Goal: Check status

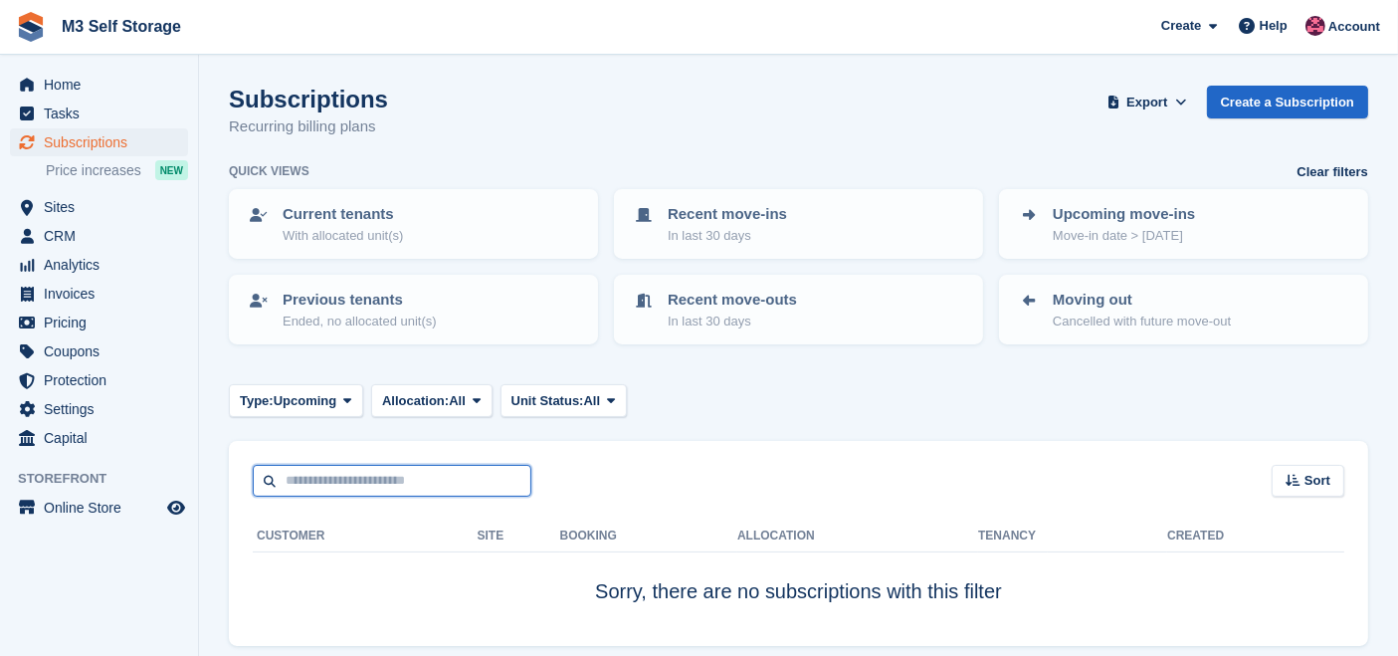
click at [375, 483] on input "text" at bounding box center [392, 481] width 279 height 33
type input "*****"
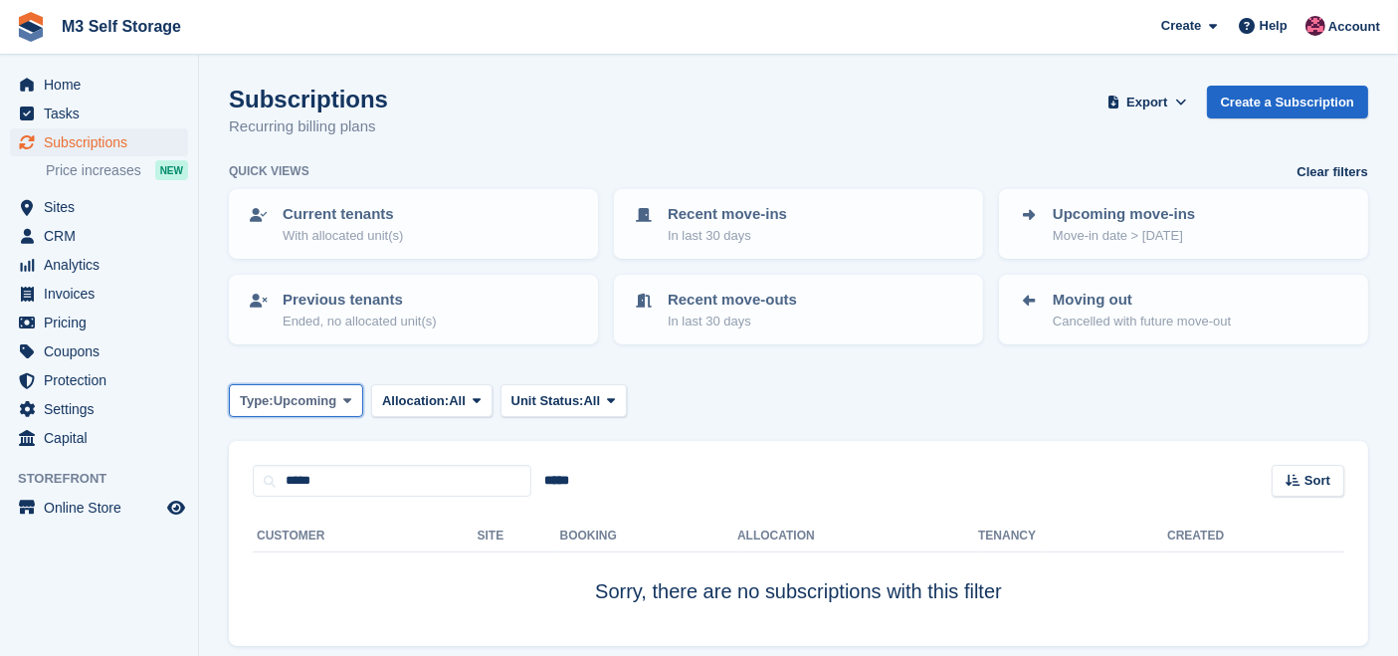
click at [289, 396] on span "Upcoming" at bounding box center [306, 401] width 64 height 20
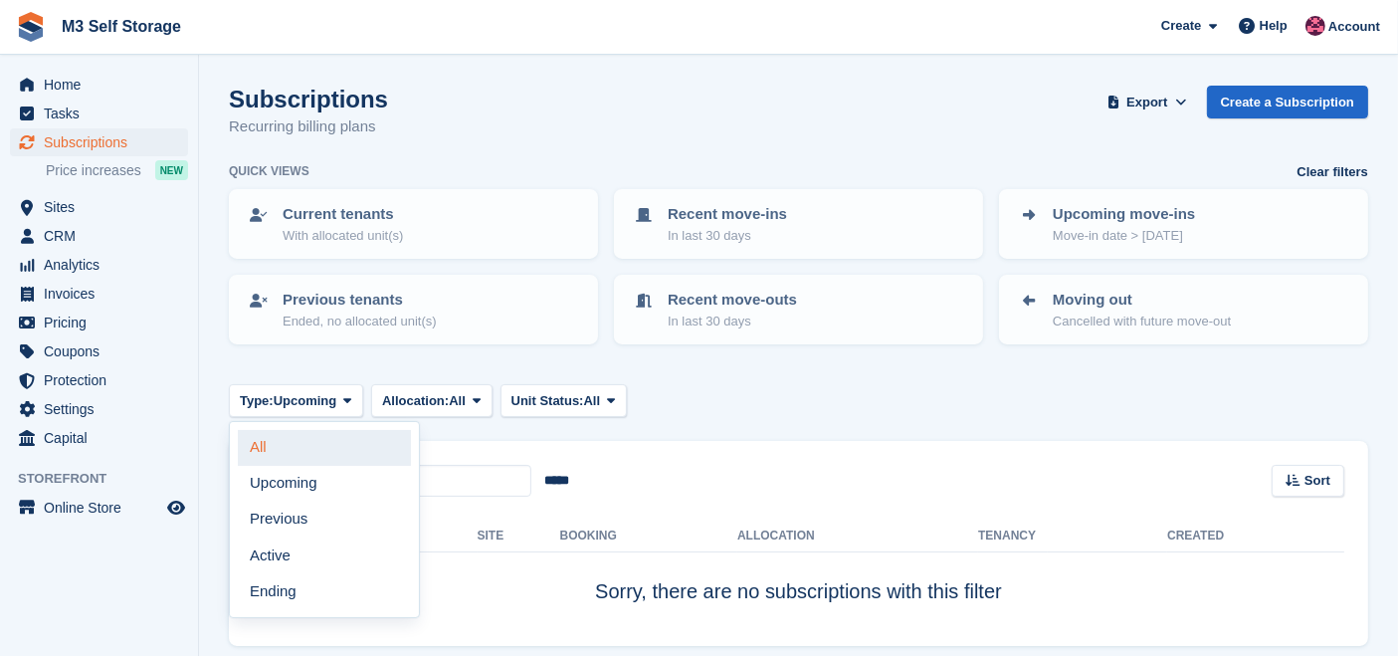
click at [304, 430] on link "All" at bounding box center [324, 448] width 173 height 36
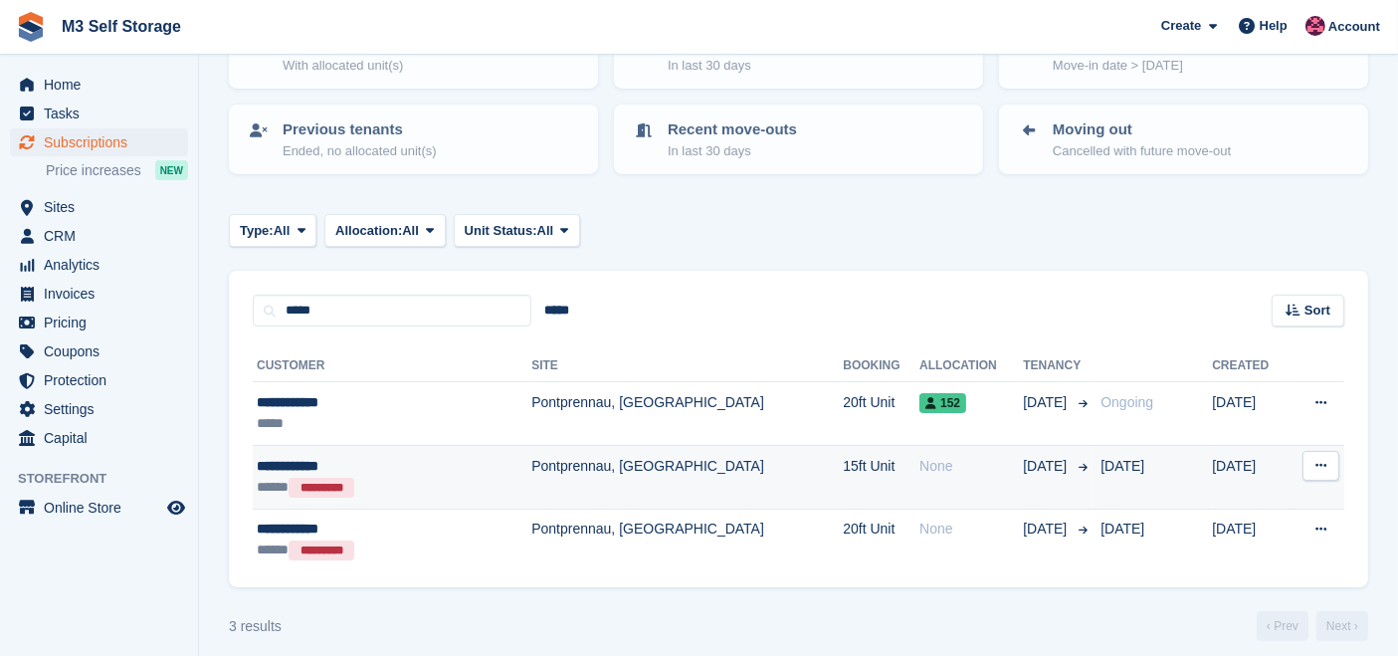
scroll to position [181, 0]
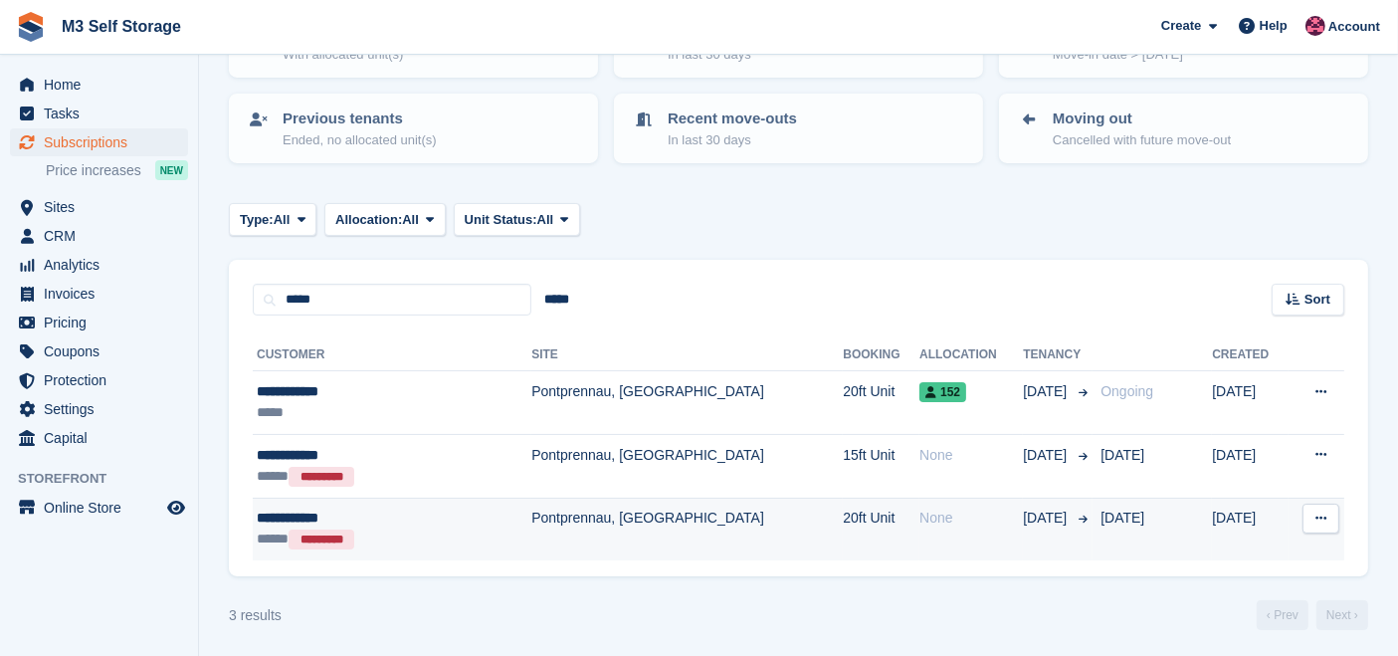
click at [843, 520] on td "20ft Unit" at bounding box center [881, 529] width 77 height 63
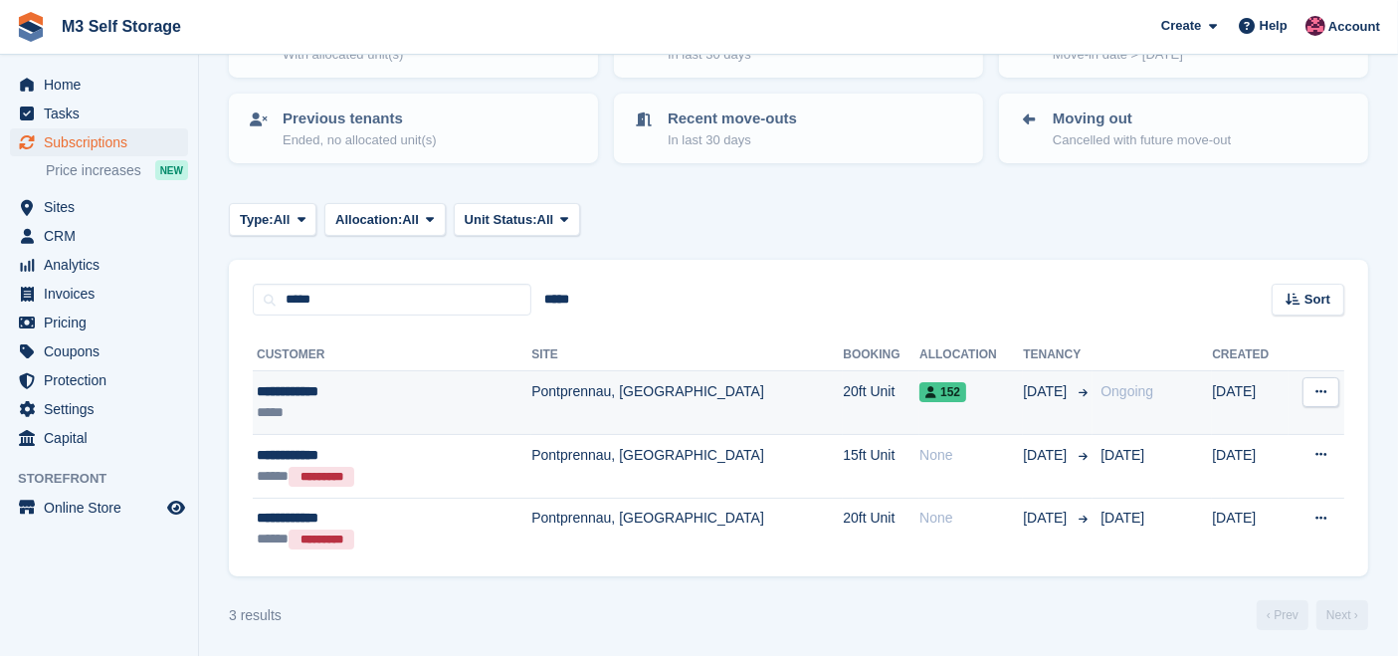
click at [843, 380] on td "20ft Unit" at bounding box center [881, 403] width 77 height 64
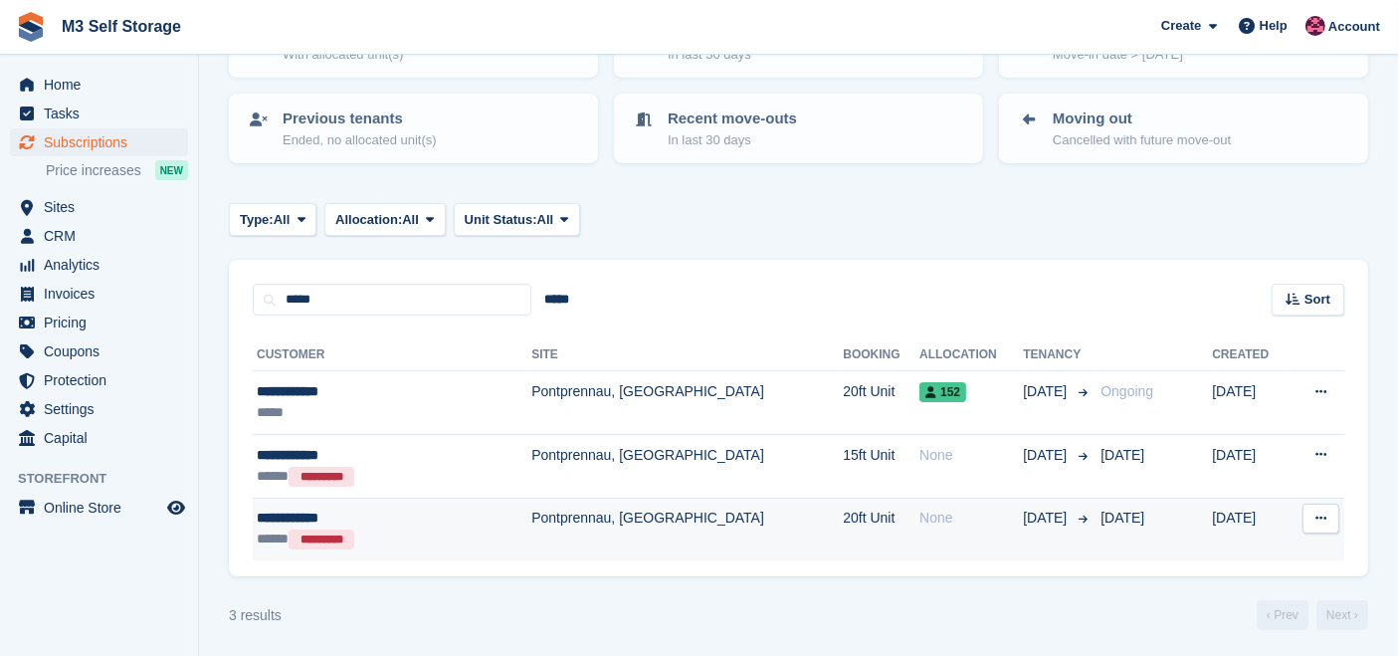
click at [532, 520] on td "Pontprennau, [GEOGRAPHIC_DATA]" at bounding box center [686, 529] width 311 height 63
click at [551, 521] on td "Pontprennau, [GEOGRAPHIC_DATA]" at bounding box center [686, 529] width 311 height 63
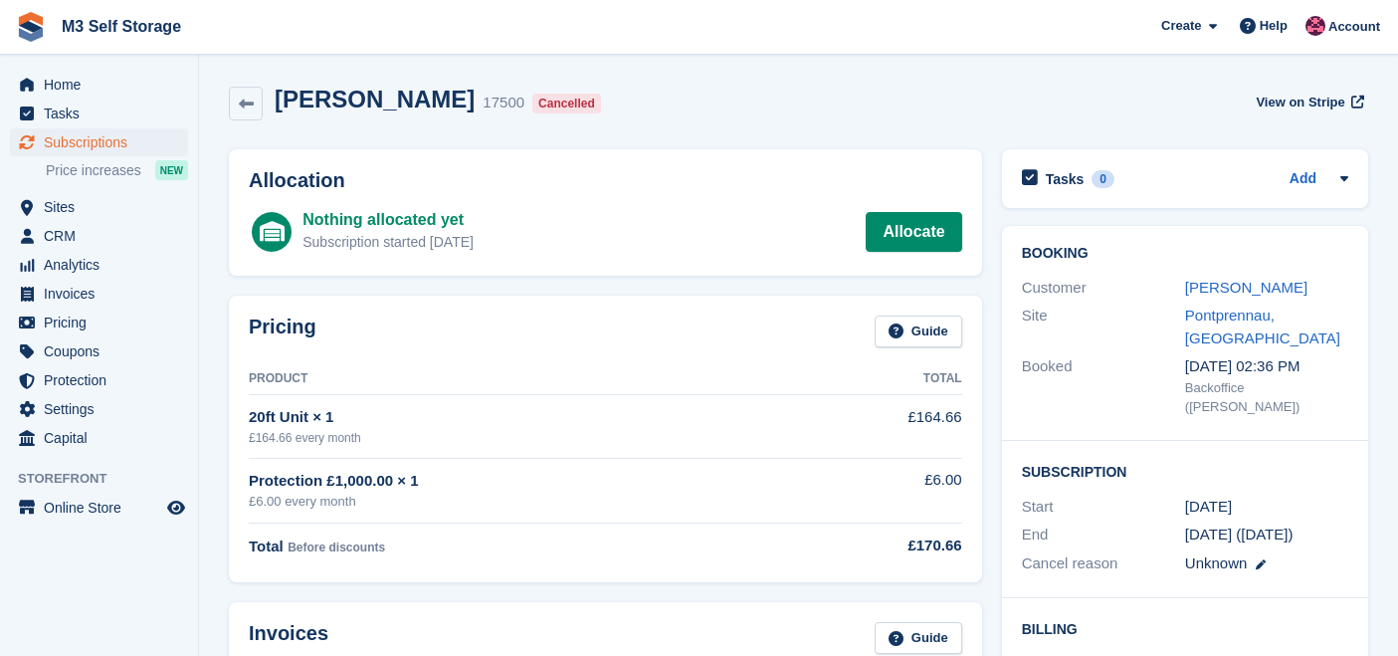
scroll to position [331, 0]
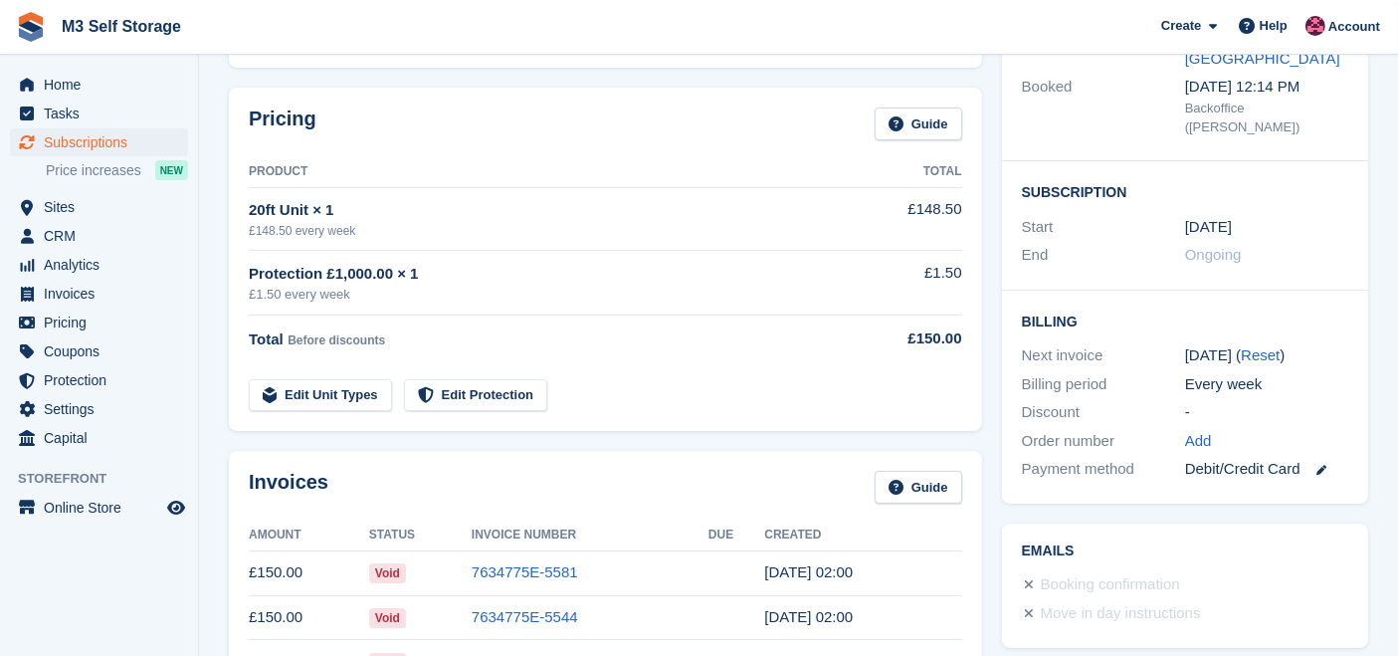
scroll to position [552, 0]
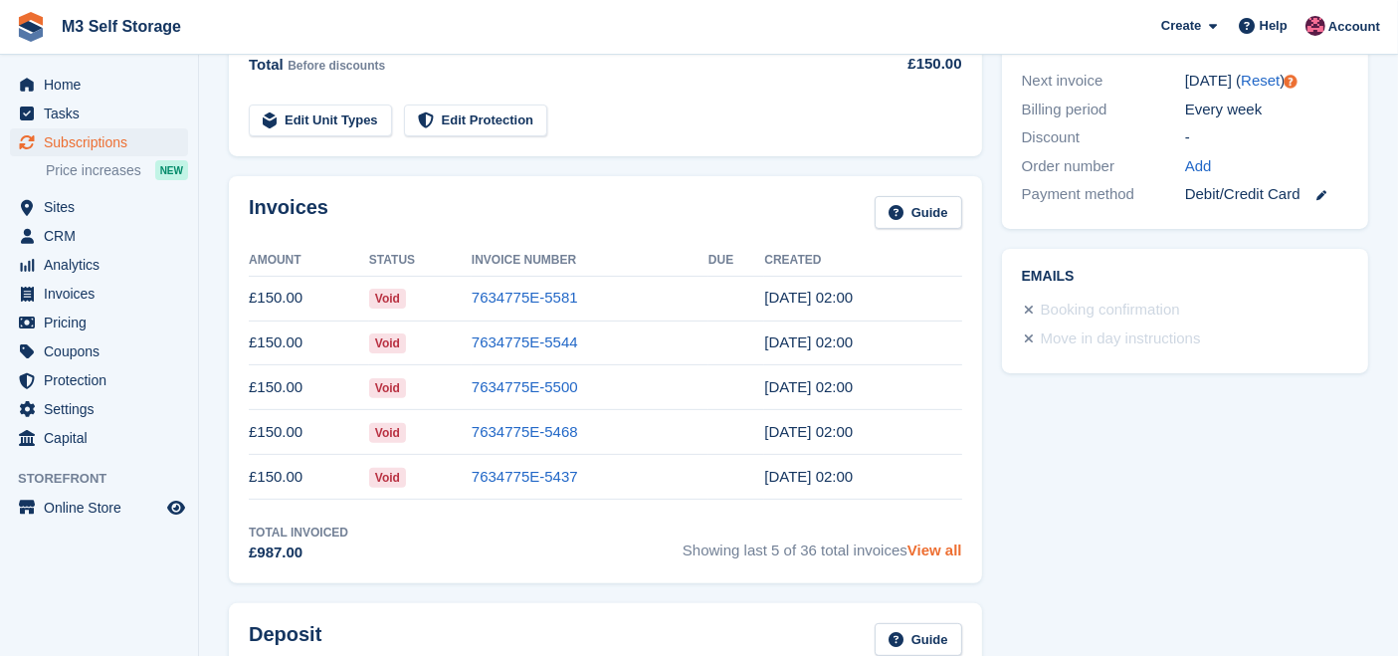
click at [934, 551] on link "View all" at bounding box center [935, 549] width 55 height 17
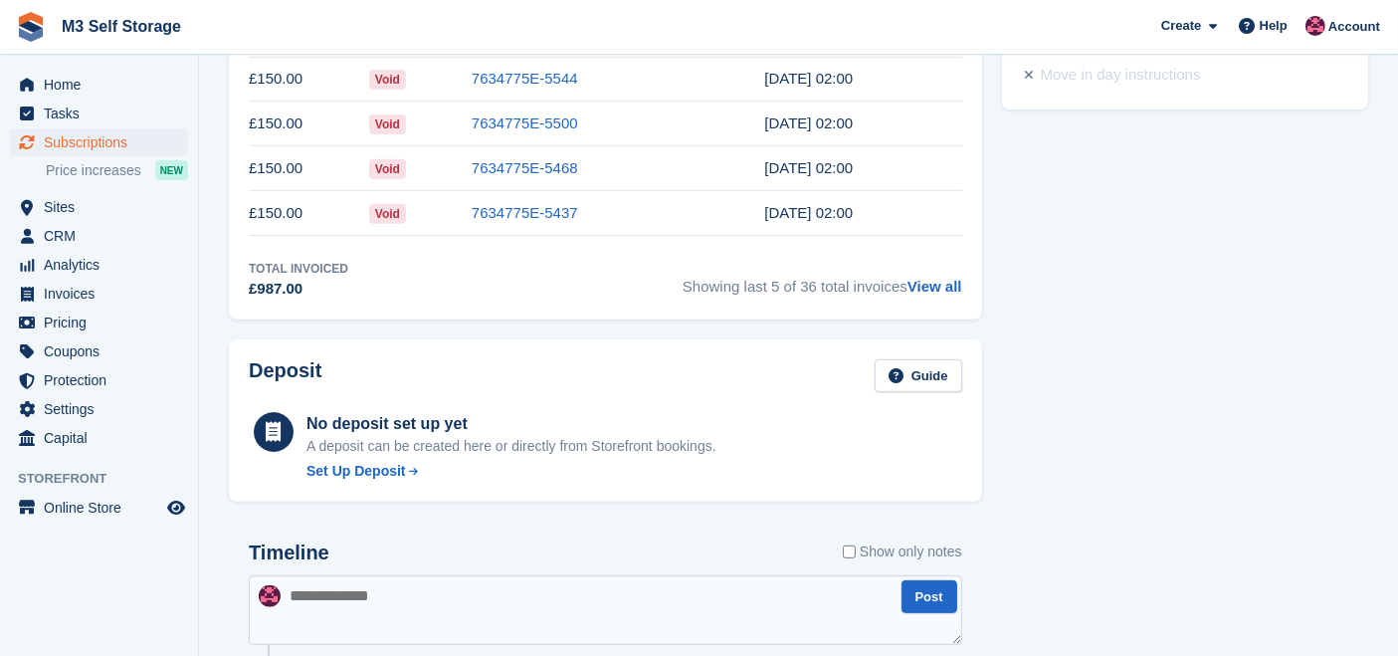
scroll to position [884, 0]
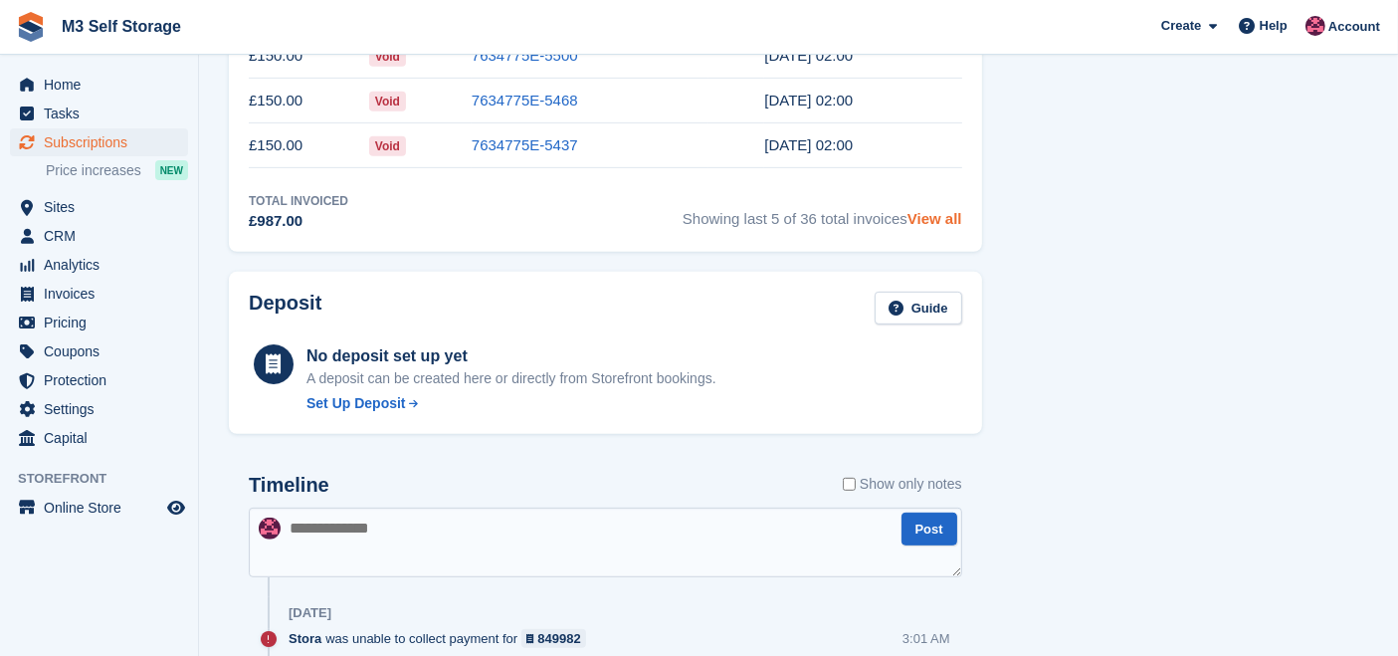
click at [949, 222] on link "View all" at bounding box center [935, 218] width 55 height 17
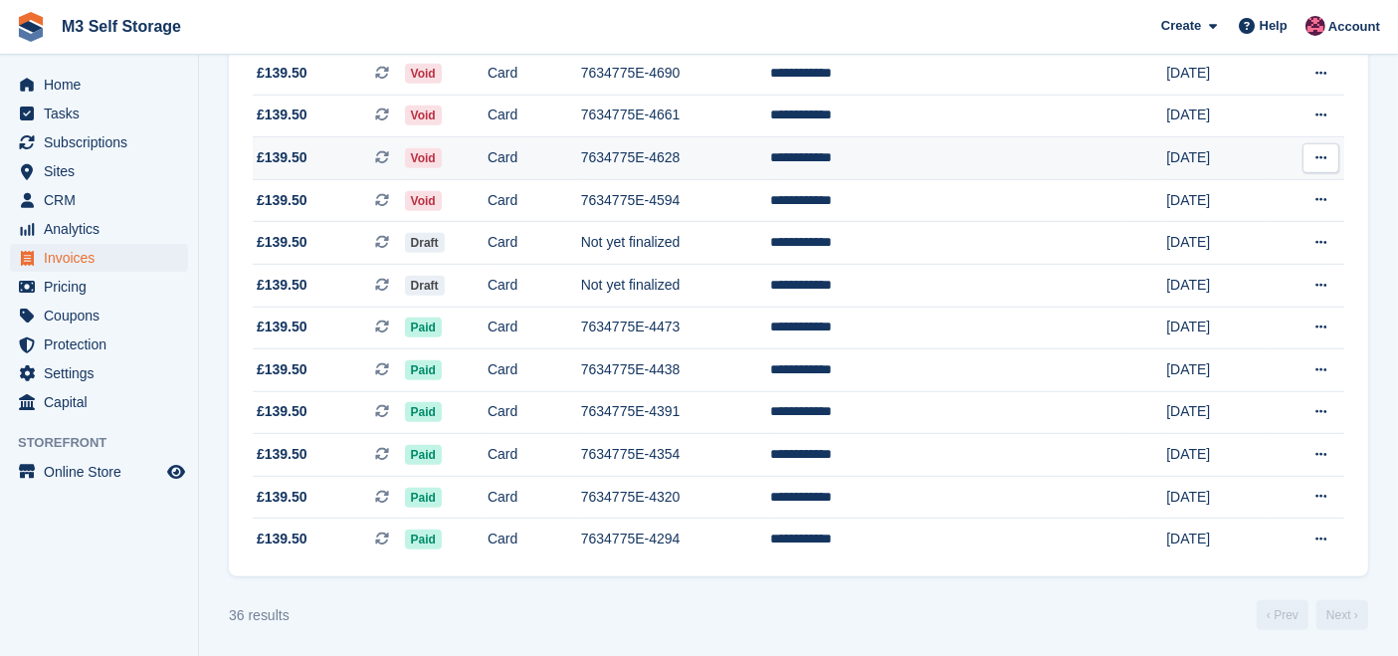
scroll to position [1300, 0]
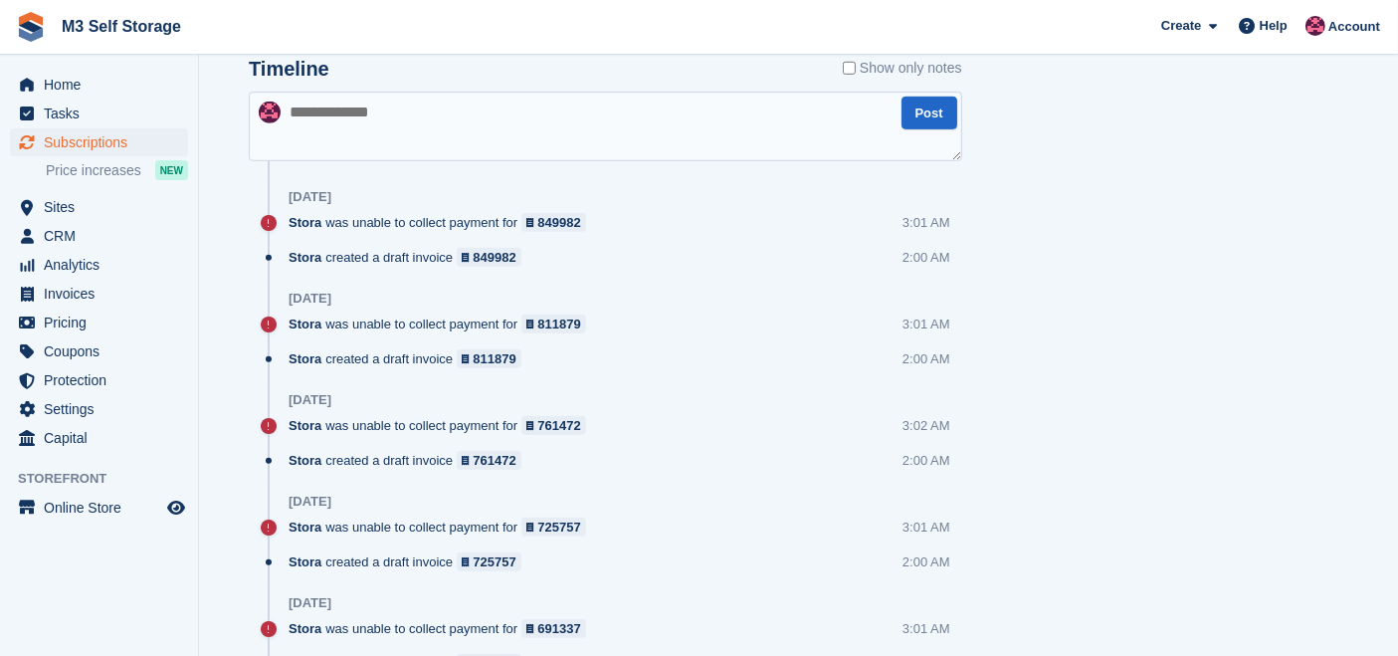
scroll to position [884, 0]
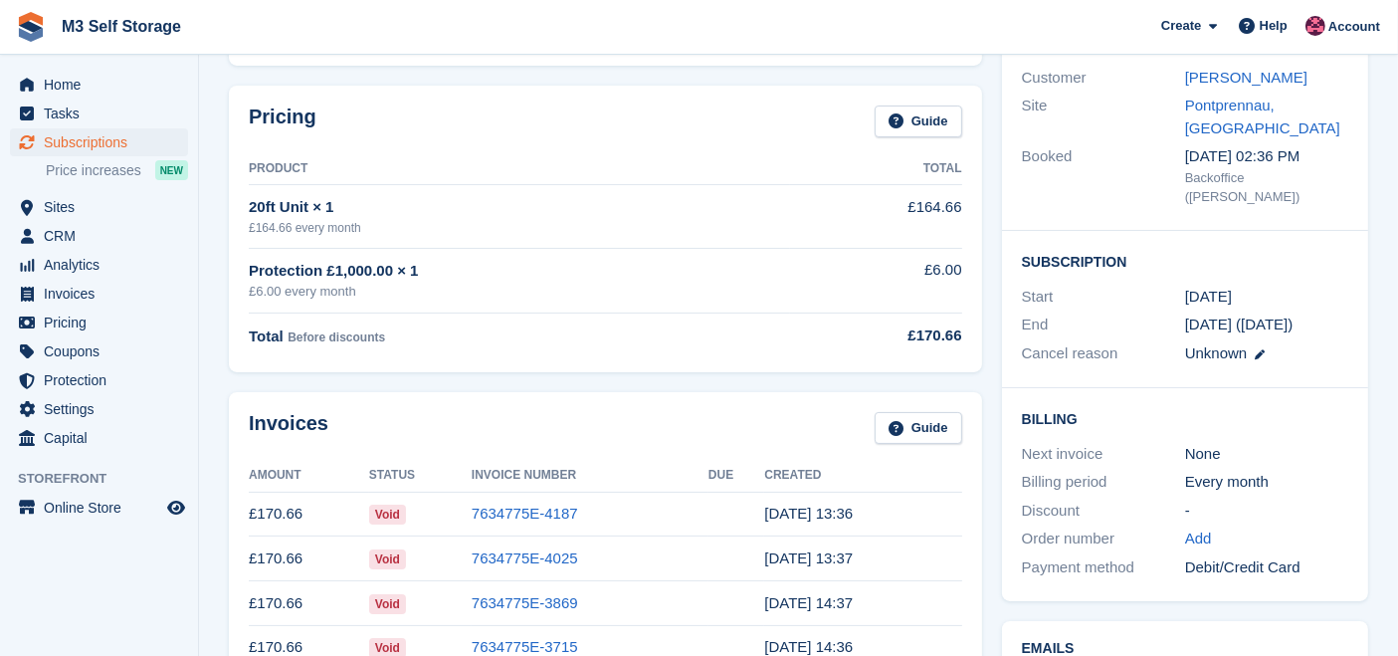
scroll to position [442, 0]
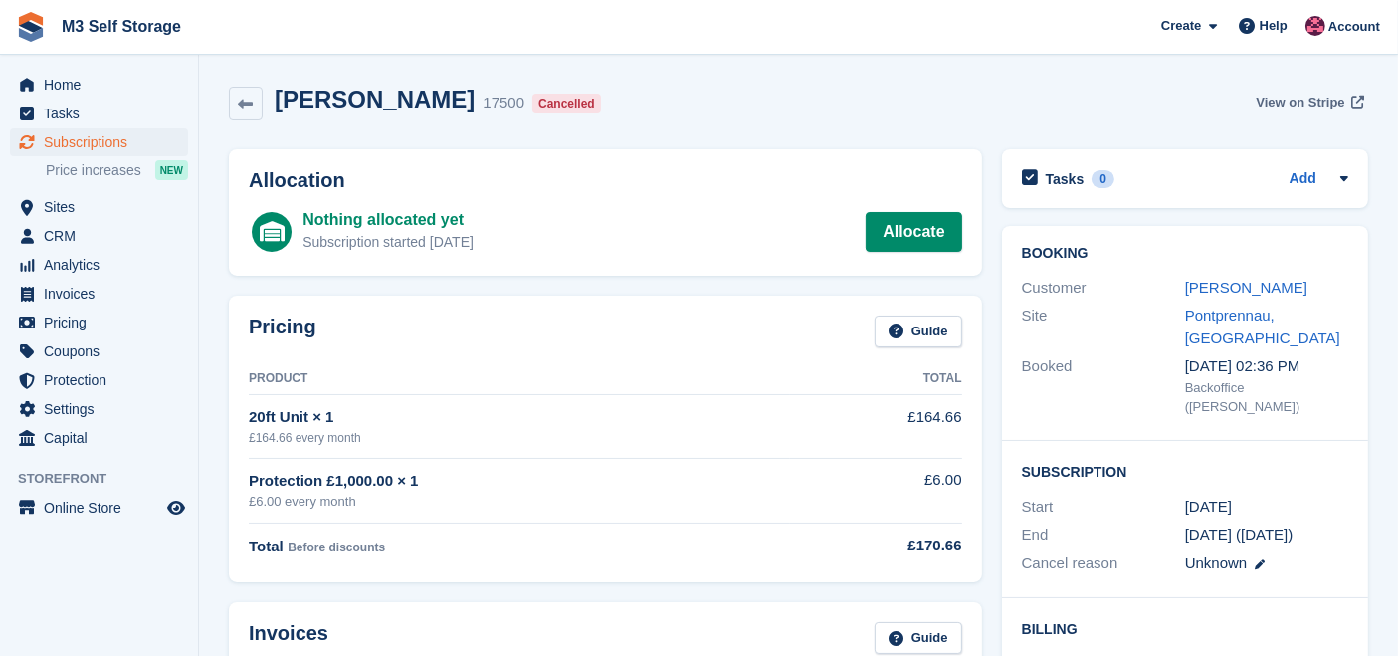
click at [1327, 98] on span "View on Stripe" at bounding box center [1300, 103] width 89 height 20
